Goal: Navigation & Orientation: Find specific page/section

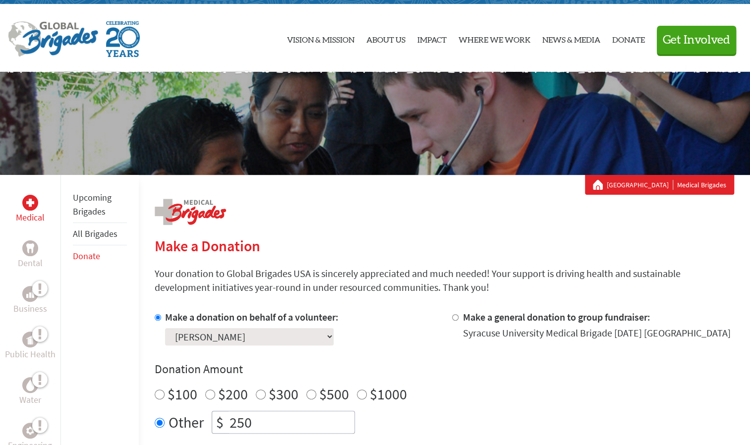
scroll to position [9, 0]
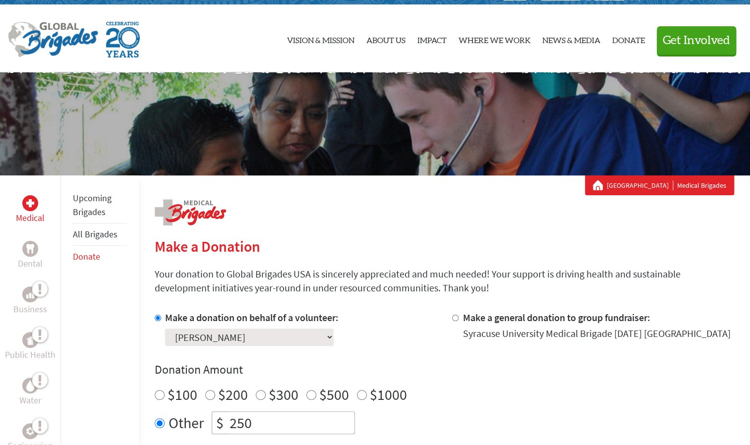
click at [698, 184] on div "Syracuse University Medical Brigades" at bounding box center [659, 185] width 133 height 10
click at [652, 183] on link "[GEOGRAPHIC_DATA]" at bounding box center [640, 185] width 66 height 10
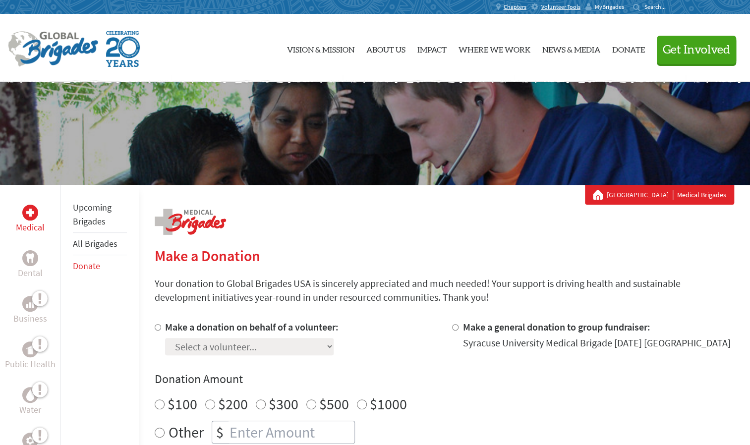
click at [612, 5] on span "MyBrigades" at bounding box center [609, 7] width 29 height 8
